Goal: Download file/media

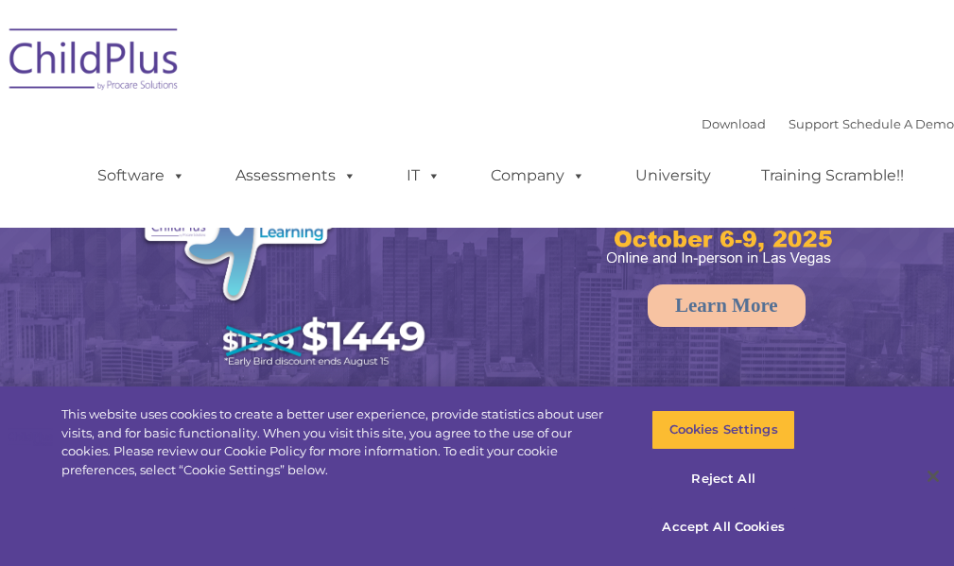
select select "MEDIUM"
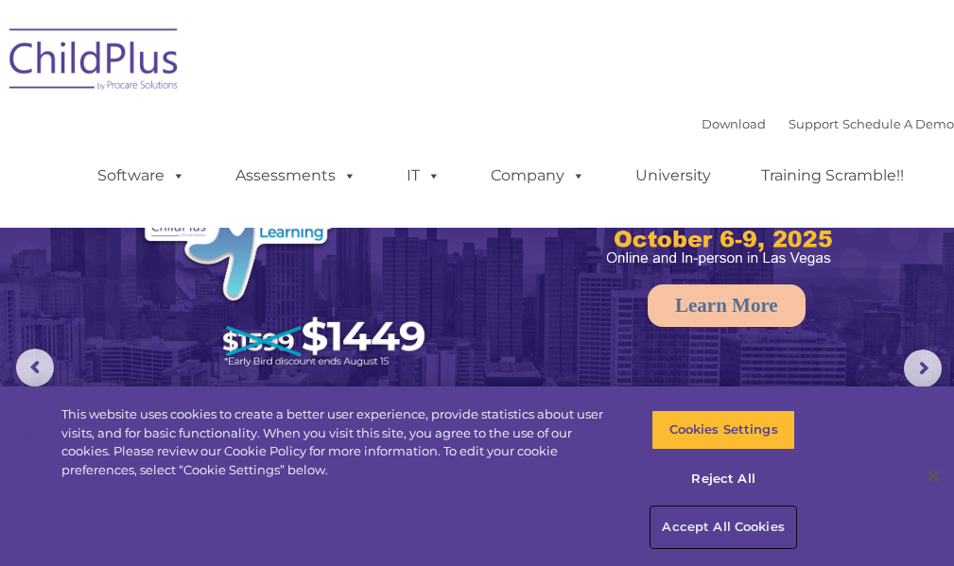
click at [704, 526] on button "Accept All Cookies" at bounding box center [723, 528] width 143 height 40
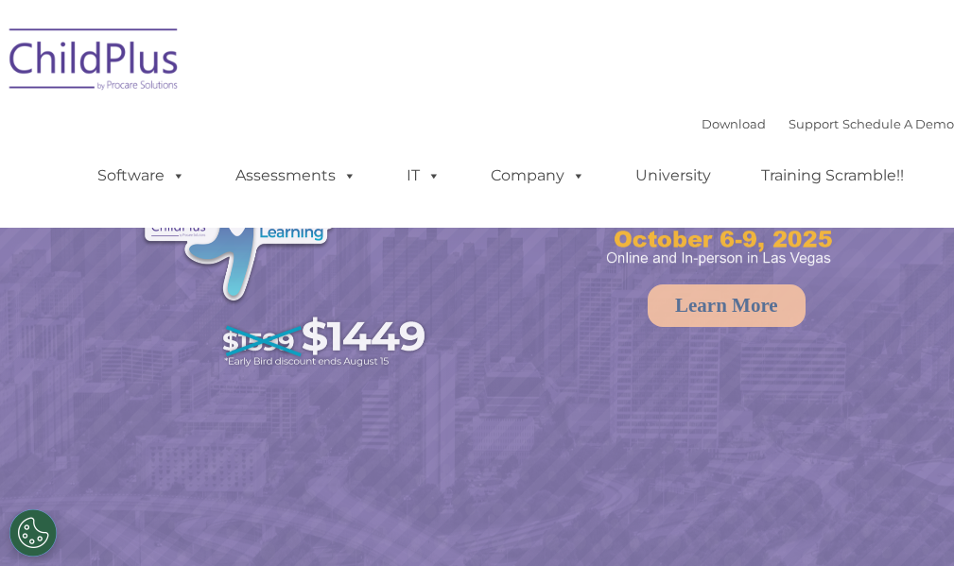
select select "MEDIUM"
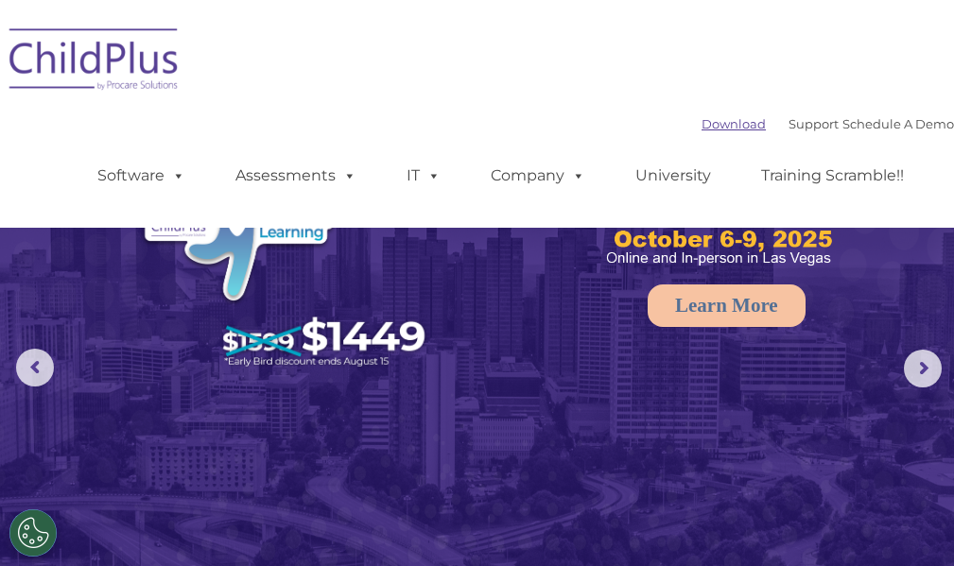
click at [722, 124] on link "Download" at bounding box center [734, 123] width 64 height 15
